Goal: Communication & Community: Participate in discussion

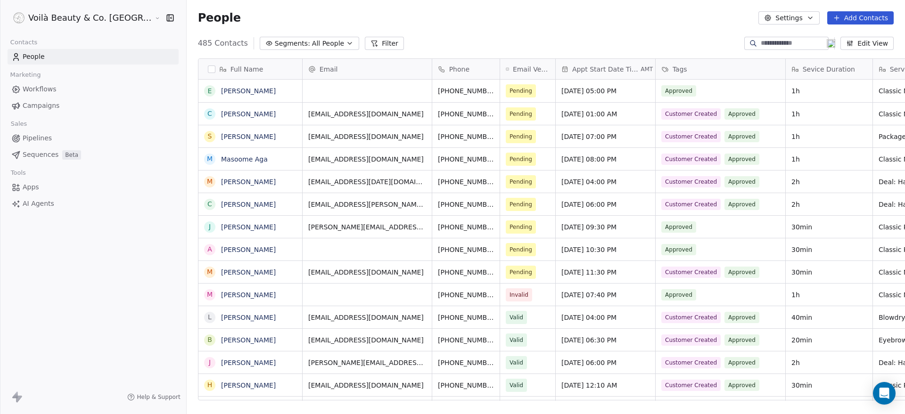
scroll to position [355, 754]
click at [30, 106] on span "Campaigns" at bounding box center [41, 106] width 37 height 10
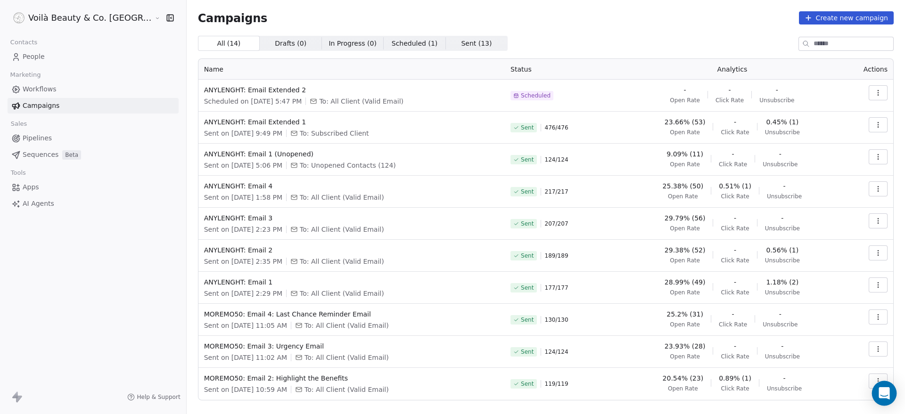
click at [889, 392] on icon "Open Intercom Messenger" at bounding box center [884, 393] width 12 height 12
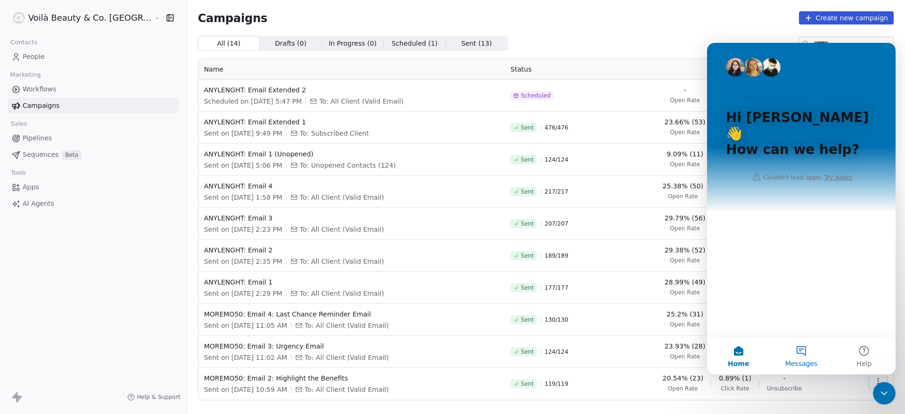
click at [803, 354] on button "Messages" at bounding box center [801, 356] width 63 height 38
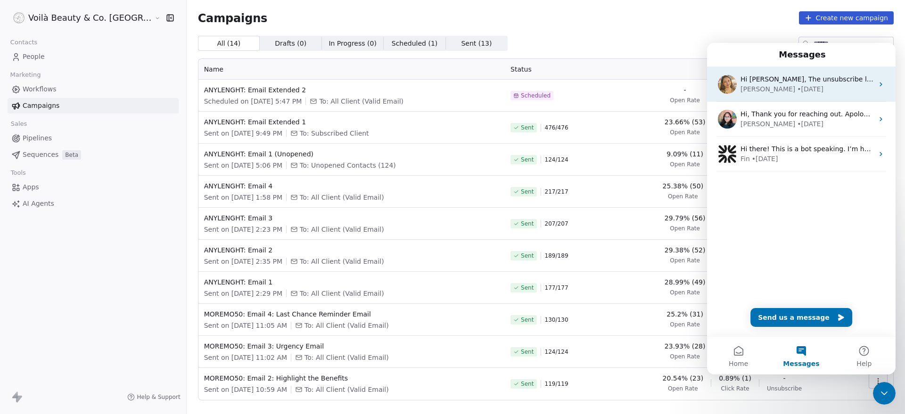
click at [821, 87] on div "[PERSON_NAME] • [DATE]" at bounding box center [806, 89] width 133 height 10
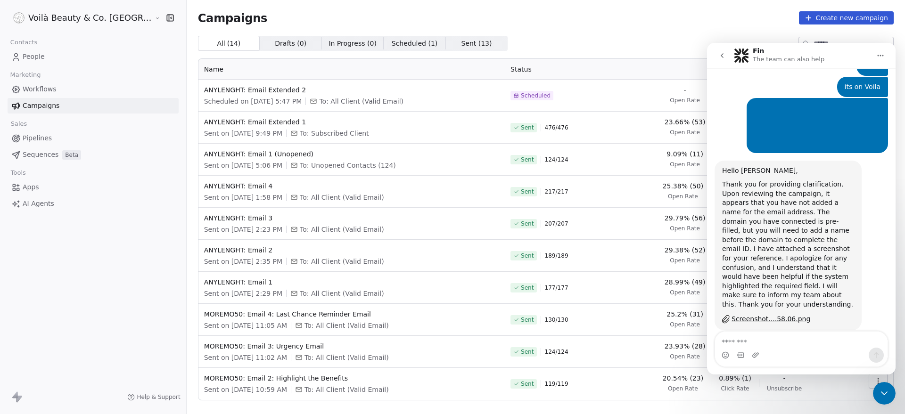
scroll to position [714, 0]
